Goal: Task Accomplishment & Management: Complete application form

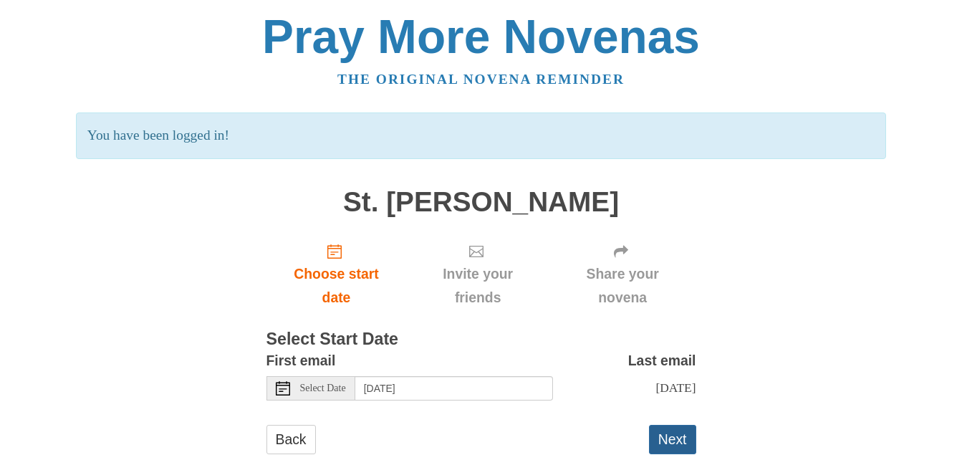
click at [683, 438] on button "Next" at bounding box center [672, 439] width 47 height 29
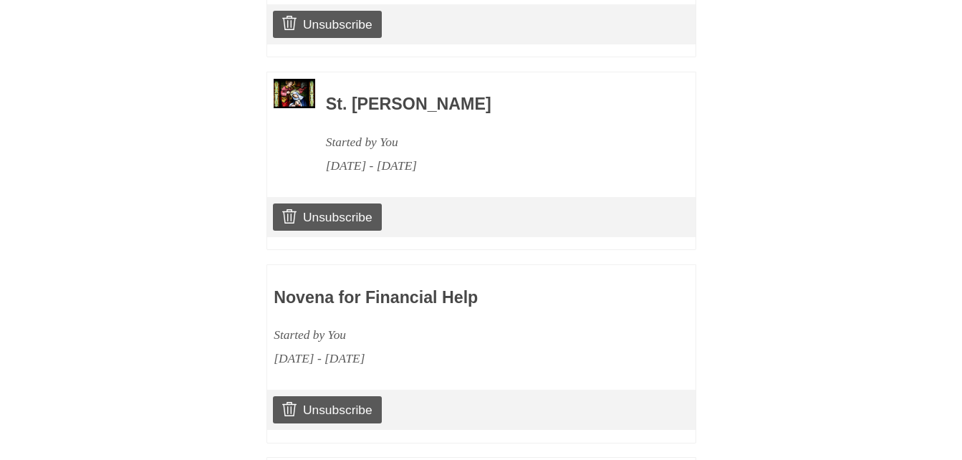
scroll to position [1669, 0]
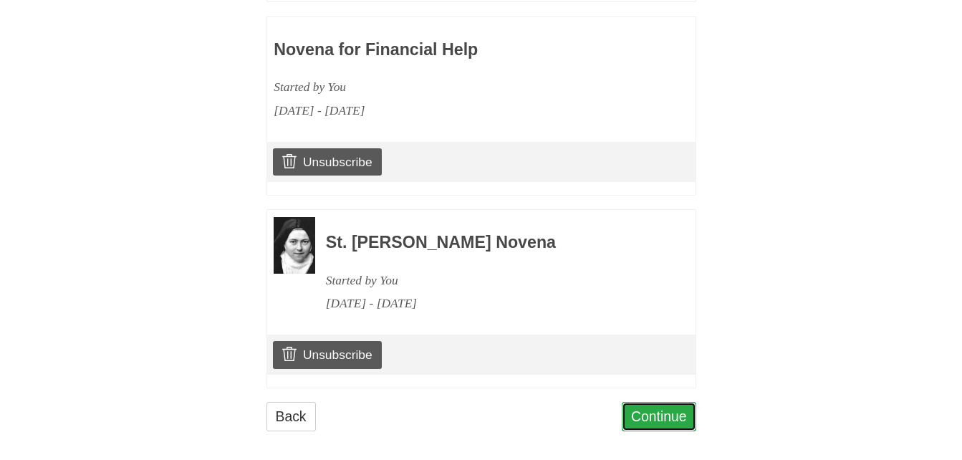
click at [650, 413] on link "Continue" at bounding box center [659, 416] width 74 height 29
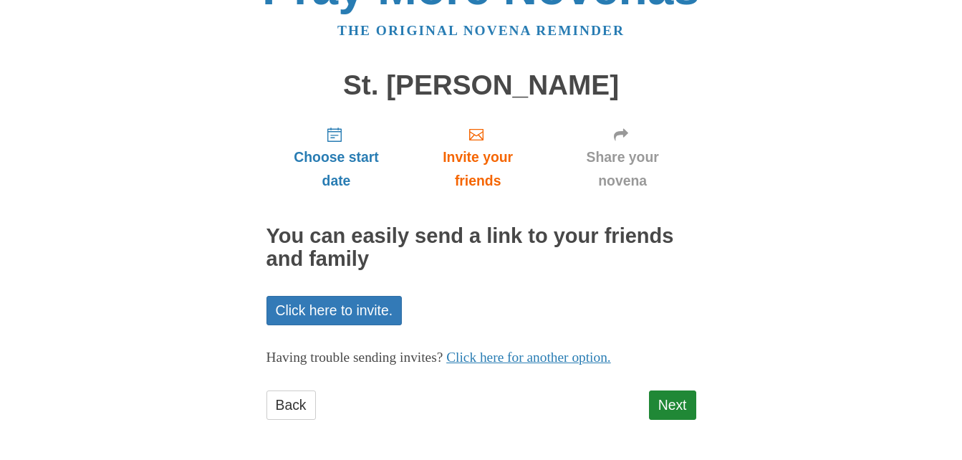
scroll to position [50, 0]
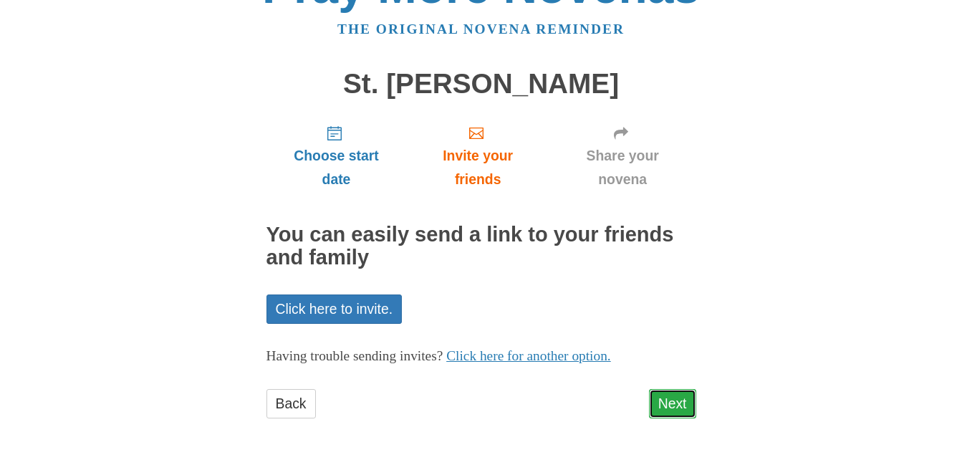
click at [687, 407] on link "Next" at bounding box center [672, 403] width 47 height 29
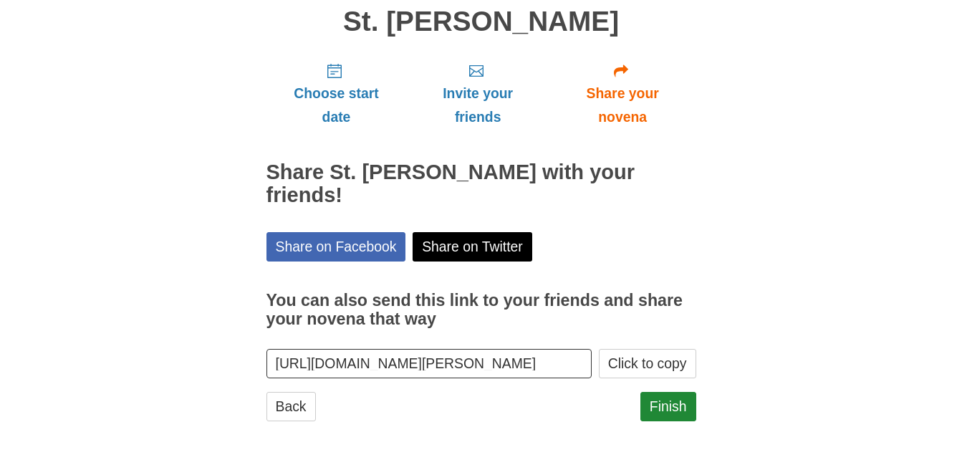
scroll to position [115, 0]
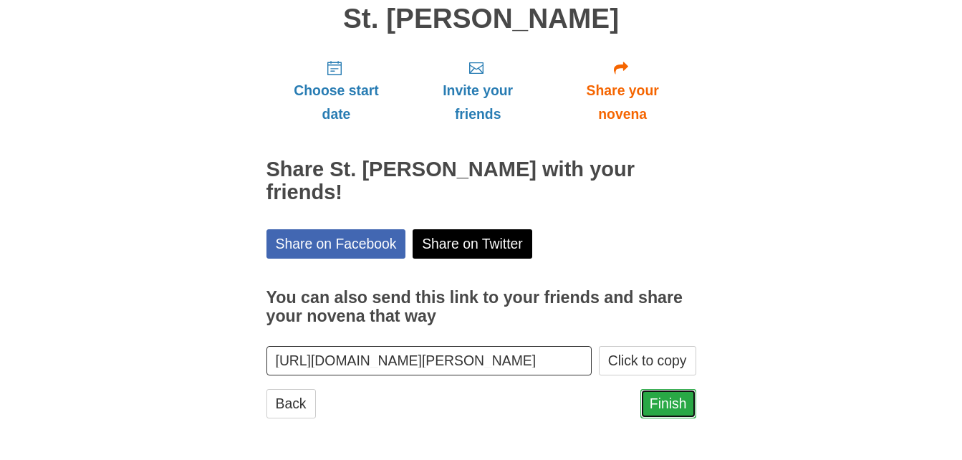
click at [675, 393] on link "Finish" at bounding box center [668, 403] width 56 height 29
